Goal: Task Accomplishment & Management: Manage account settings

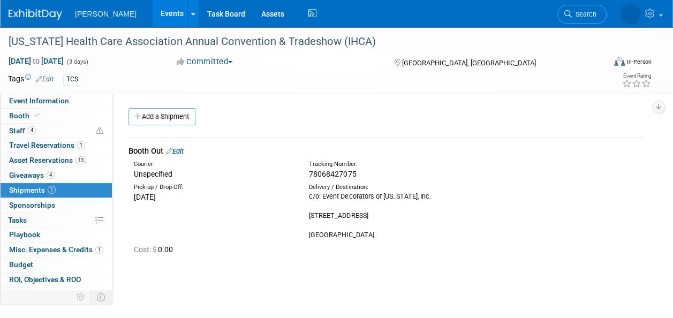
click at [585, 12] on span "Search" at bounding box center [584, 14] width 25 height 8
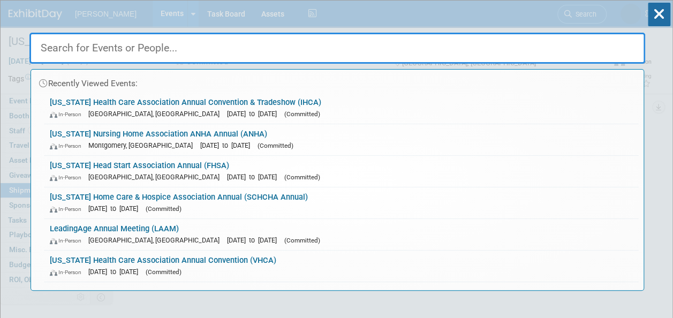
click at [121, 50] on input "text" at bounding box center [337, 48] width 616 height 31
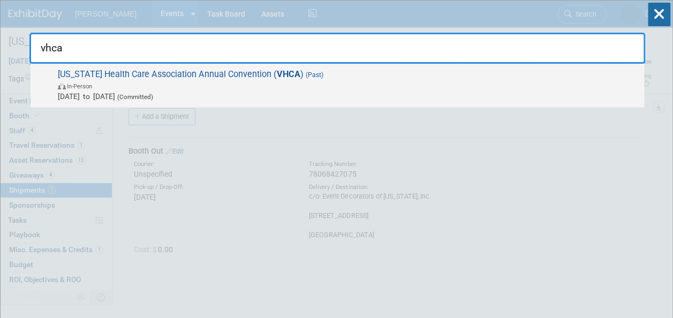
type input "vhca"
click at [211, 99] on span "Sep 16, 2025 to Sep 16, 2025 (Committed)" at bounding box center [348, 96] width 581 height 11
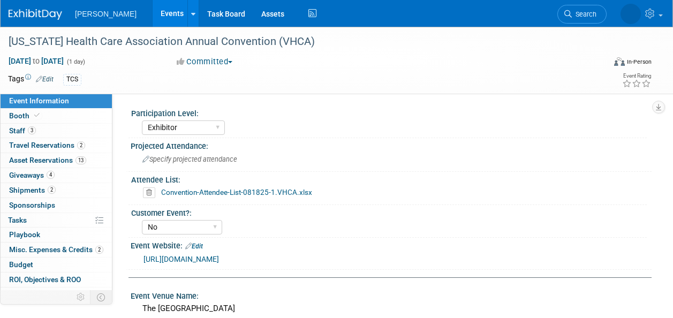
select select "Exhibitor"
select select "No"
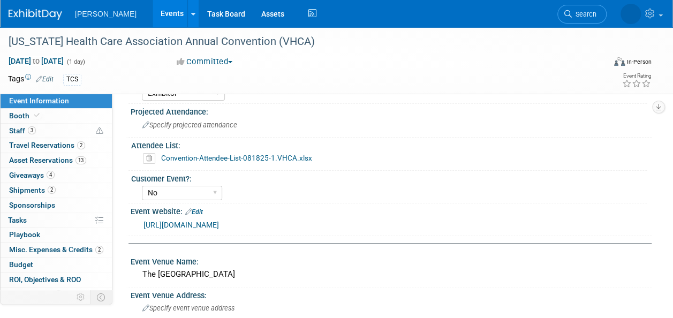
scroll to position [54, 0]
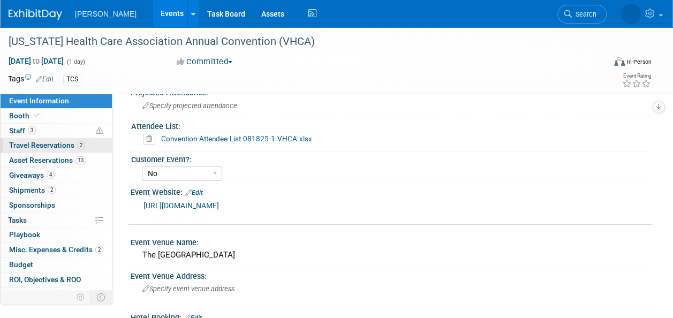
click at [27, 150] on link "2 Travel Reservations 2" at bounding box center [56, 145] width 111 height 14
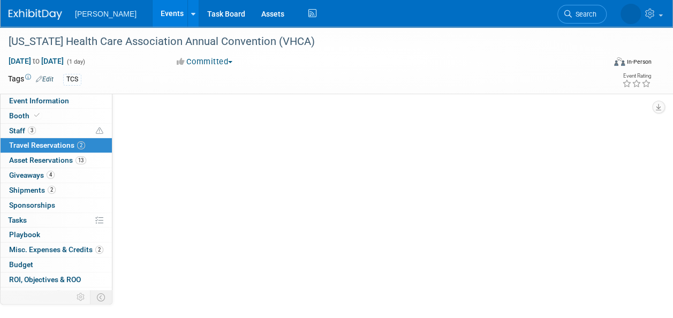
scroll to position [0, 0]
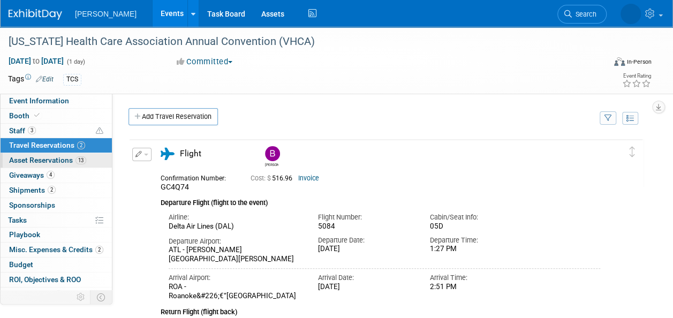
click at [25, 156] on span "Asset Reservations 13" at bounding box center [47, 160] width 77 height 9
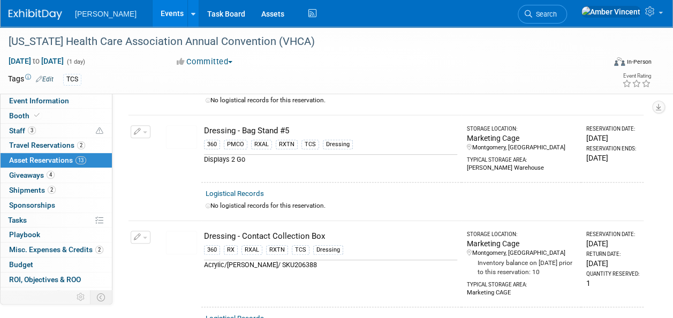
scroll to position [214, 0]
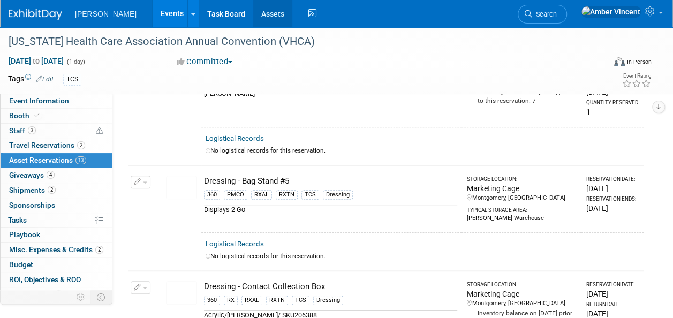
click at [253, 20] on link "Assets" at bounding box center [272, 13] width 39 height 27
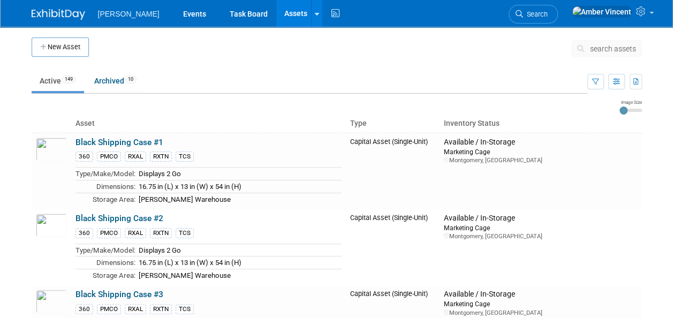
click at [598, 50] on span "search assets" at bounding box center [613, 48] width 46 height 9
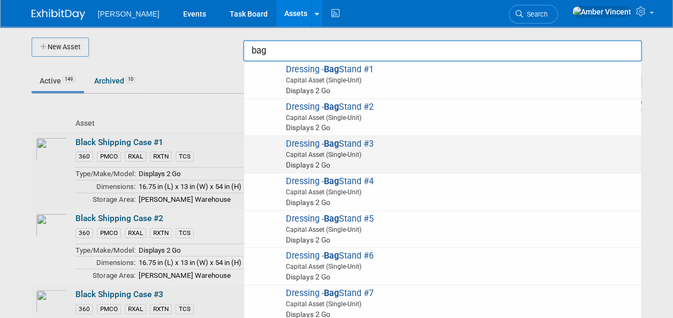
click at [491, 147] on span "Dressing - Bag Stand #3 Capital Asset (Single-Unit) Displays 2 Go" at bounding box center [443, 155] width 386 height 32
type input "Dressing - Bag Stand #3"
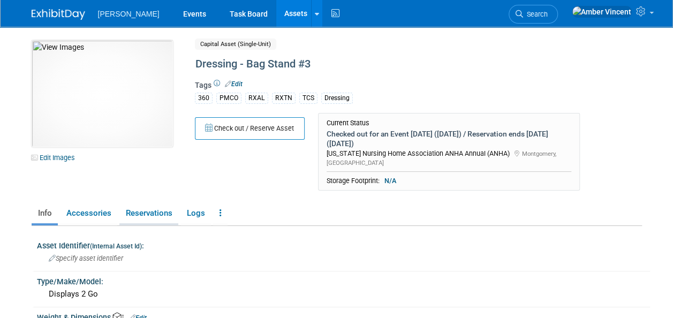
click at [130, 204] on link "Reservations" at bounding box center [148, 213] width 59 height 19
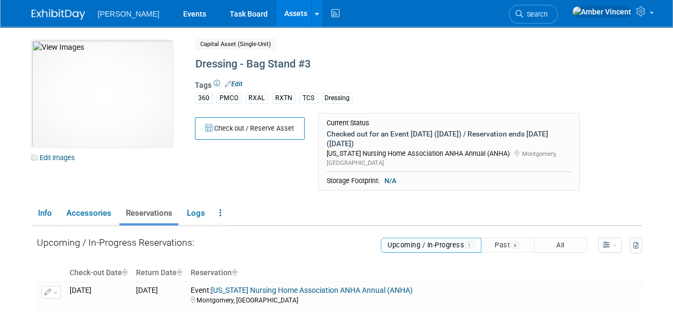
click at [276, 18] on link "Assets" at bounding box center [295, 13] width 39 height 27
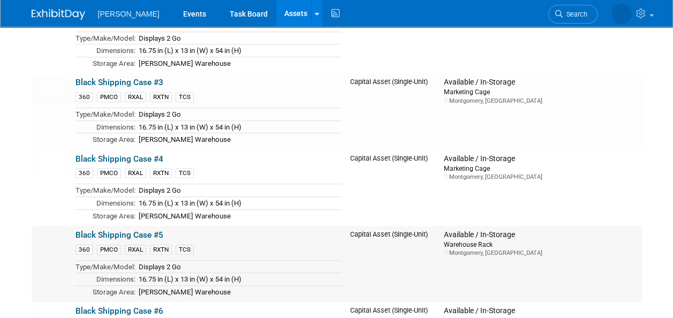
scroll to position [214, 0]
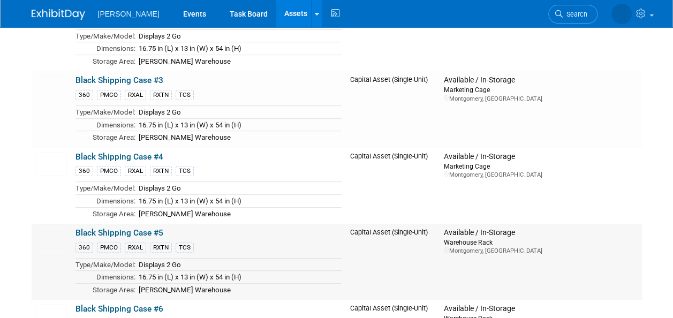
click at [133, 228] on link "Black Shipping Case #5" at bounding box center [120, 233] width 88 height 10
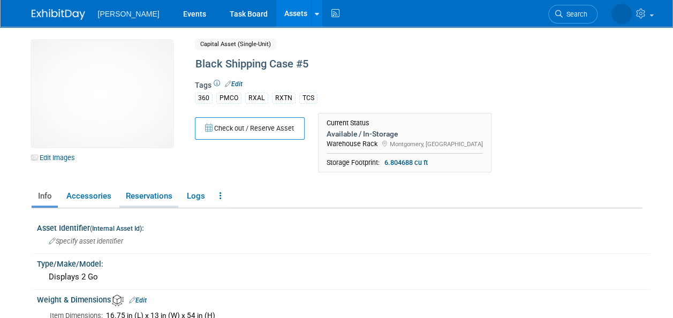
click at [149, 199] on link "Reservations" at bounding box center [148, 196] width 59 height 19
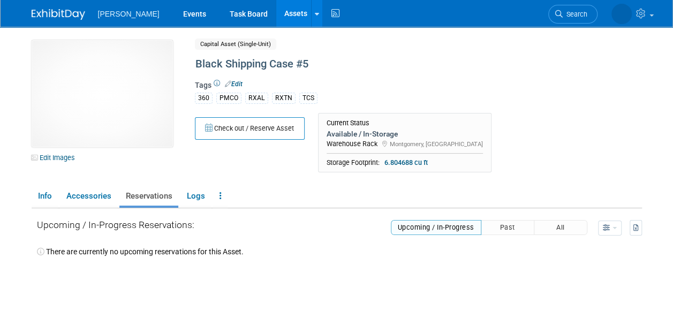
drag, startPoint x: 576, startPoint y: 9, endPoint x: 535, endPoint y: 18, distance: 42.3
click at [576, 9] on link "Search" at bounding box center [572, 14] width 49 height 19
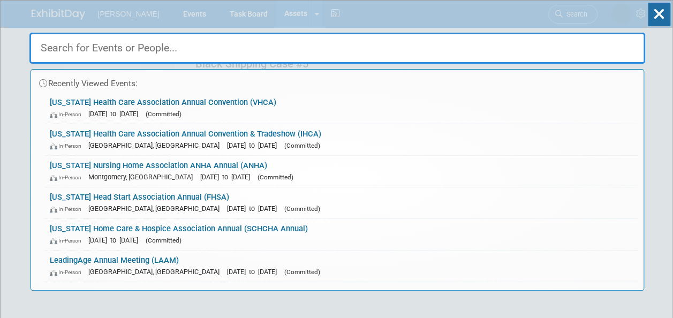
click at [255, 14] on div "Recently Viewed Events: Virginia Health Care Association Annual Convention (VHC…" at bounding box center [337, 146] width 616 height 290
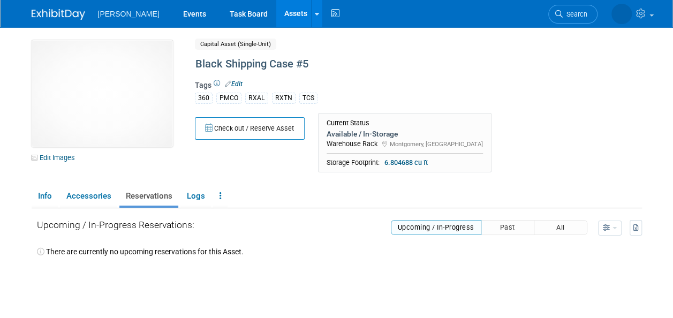
click at [276, 14] on link "Assets" at bounding box center [295, 13] width 39 height 27
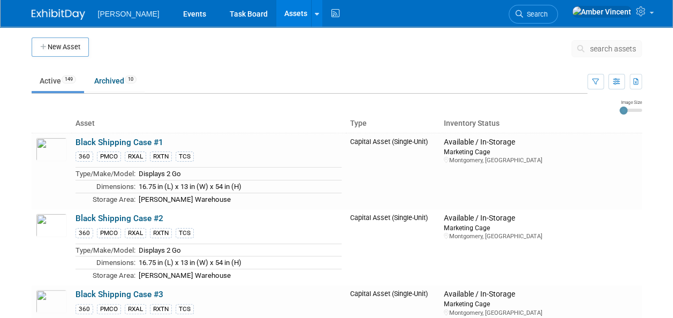
click at [602, 46] on span "search assets" at bounding box center [613, 48] width 46 height 9
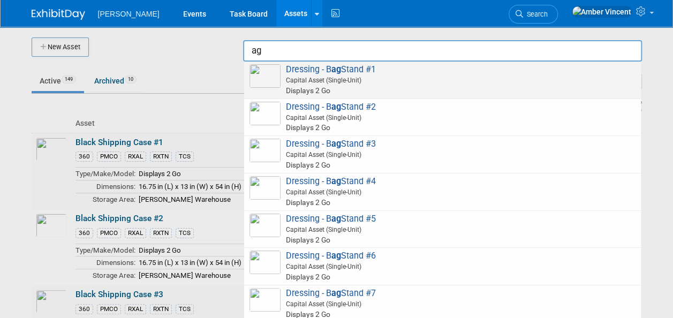
type input "a"
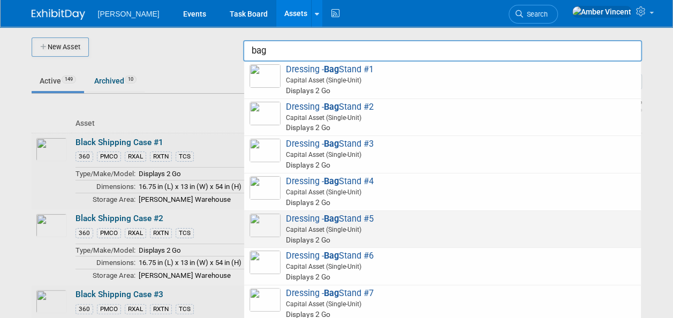
click at [380, 222] on span "Dressing - Bag Stand #5 Capital Asset (Single-Unit) Displays 2 Go" at bounding box center [443, 230] width 386 height 32
type input "Dressing - Bag Stand #5"
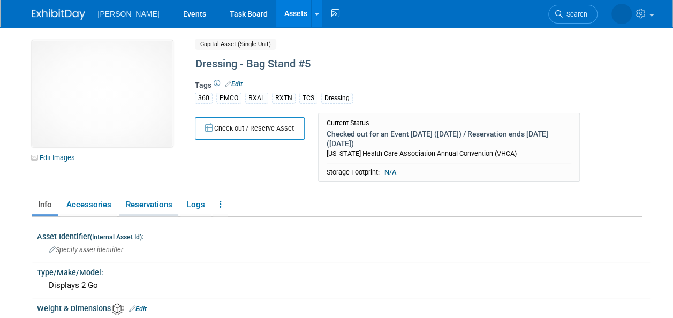
click at [133, 205] on link "Reservations" at bounding box center [148, 204] width 59 height 19
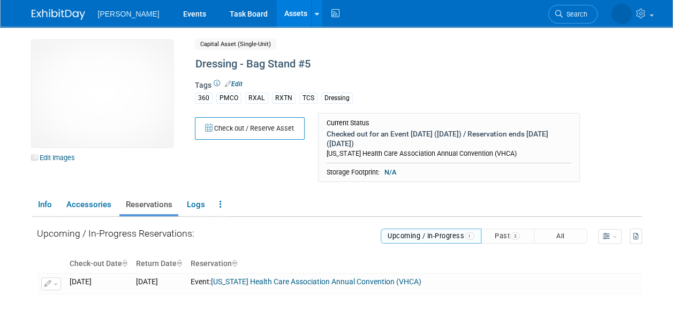
click at [276, 9] on link "Assets" at bounding box center [295, 13] width 39 height 27
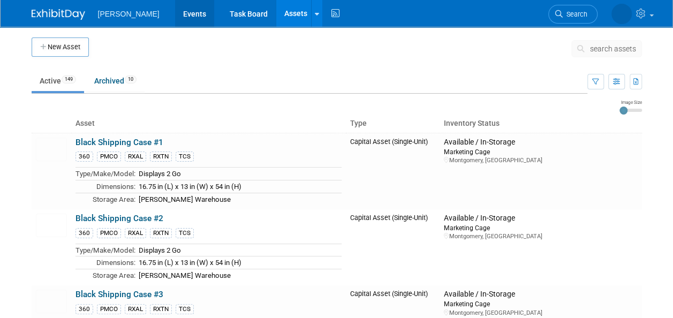
click at [175, 15] on link "Events" at bounding box center [194, 13] width 39 height 27
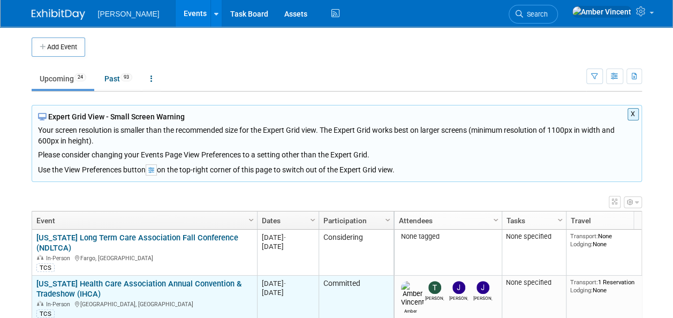
click at [154, 282] on link "[US_STATE] Health Care Association Annual Convention & Tradeshow (IHCA)" at bounding box center [138, 289] width 205 height 20
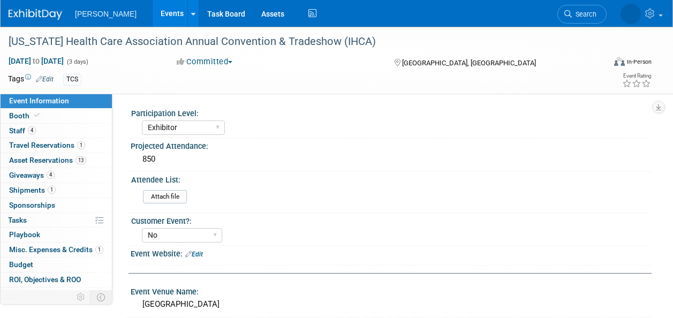
select select "Exhibitor"
select select "No"
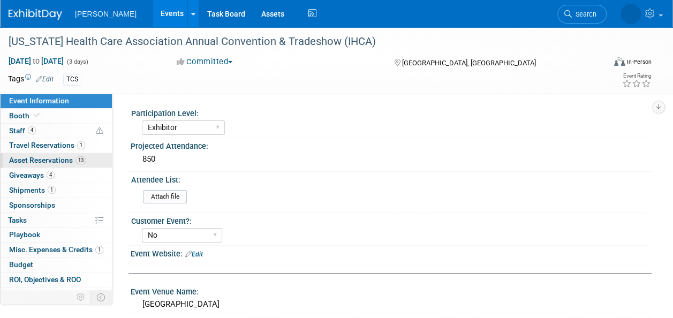
click at [36, 160] on span "Asset Reservations 13" at bounding box center [47, 160] width 77 height 9
